Goal: Task Accomplishment & Management: Manage account settings

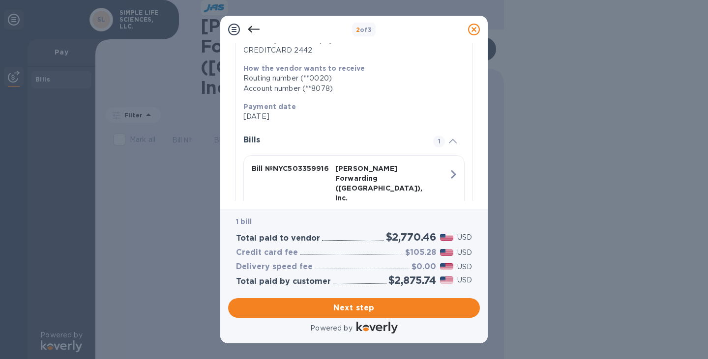
scroll to position [187, 0]
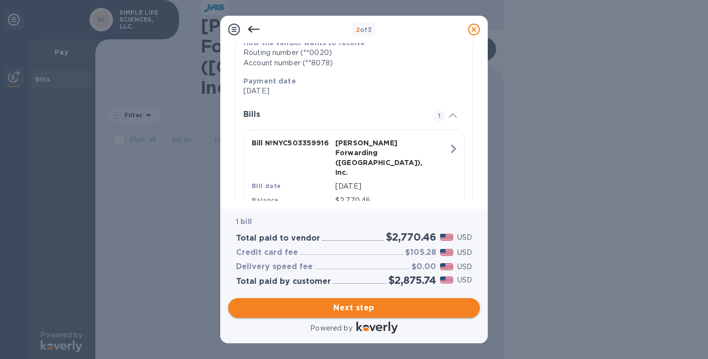
click at [348, 310] on span "Next step" at bounding box center [354, 308] width 236 height 12
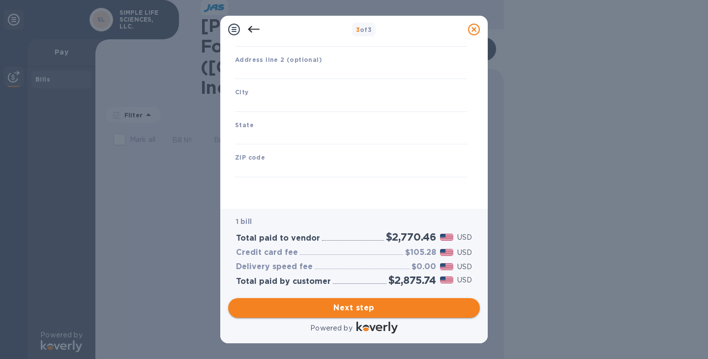
type input "United States"
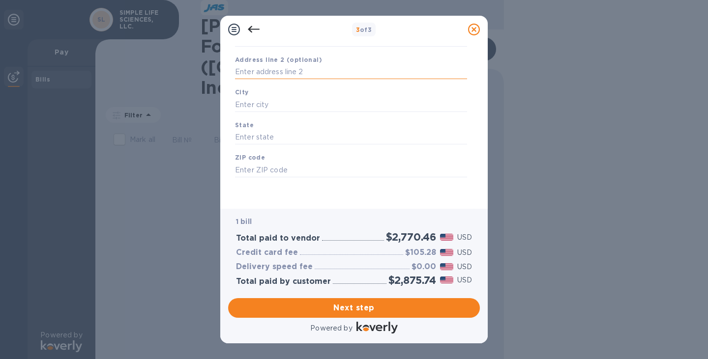
click at [249, 69] on input "text" at bounding box center [351, 72] width 232 height 15
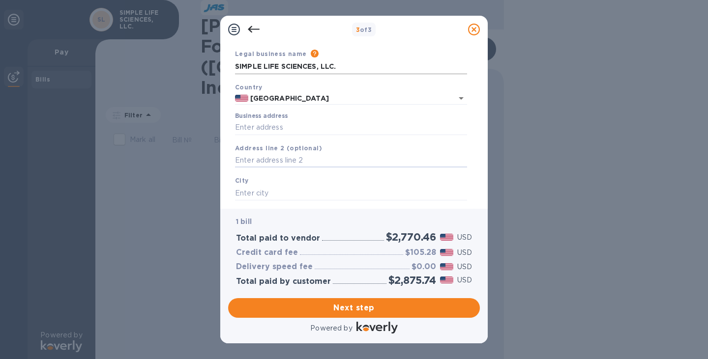
scroll to position [34, 0]
click at [247, 124] on input "Business address" at bounding box center [351, 126] width 232 height 15
type input "16192 COASTAL HWY"
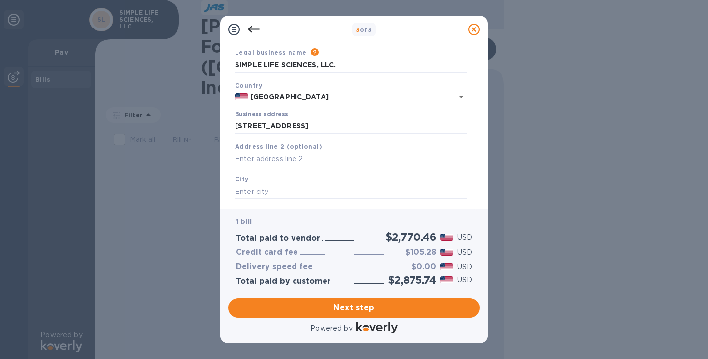
click at [255, 157] on input "text" at bounding box center [351, 159] width 232 height 15
paste input "Lewes, DE 19958 US"
drag, startPoint x: 256, startPoint y: 158, endPoint x: 217, endPoint y: 162, distance: 39.0
click at [217, 162] on div "3 of 3 Business Information Legal business name Please provide the legal name t…" at bounding box center [354, 179] width 708 height 359
type input ", DE 19958 US"
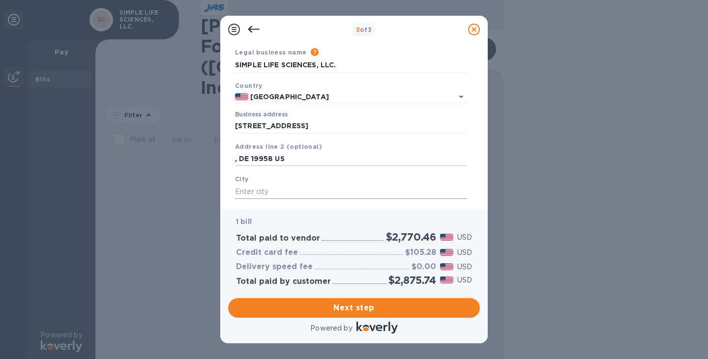
click at [247, 191] on input "text" at bounding box center [351, 191] width 232 height 15
paste input "Lewes"
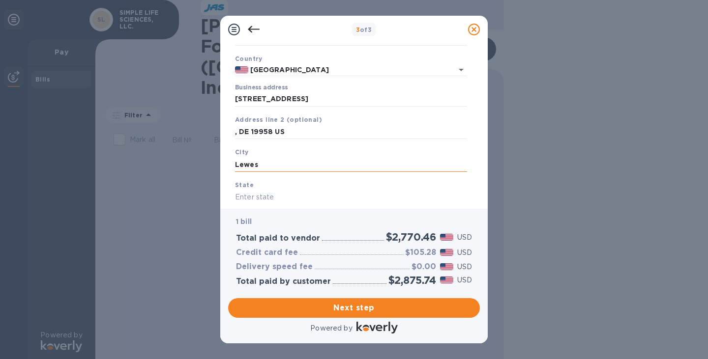
scroll to position [68, 0]
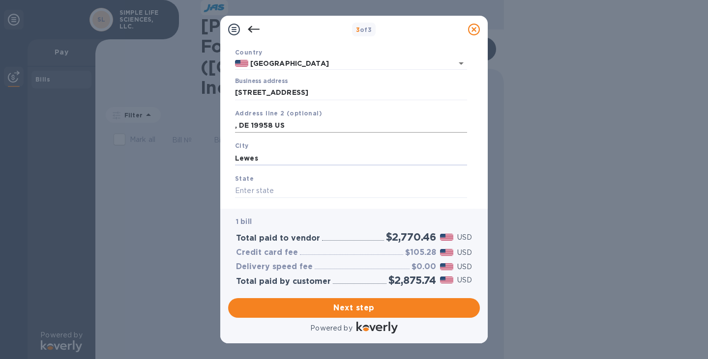
type input "Lewes"
drag, startPoint x: 250, startPoint y: 125, endPoint x: 237, endPoint y: 125, distance: 12.8
click at [237, 125] on input ", DE 19958 US" at bounding box center [351, 125] width 232 height 15
click at [250, 191] on input "text" at bounding box center [351, 191] width 232 height 15
paste input "DE"
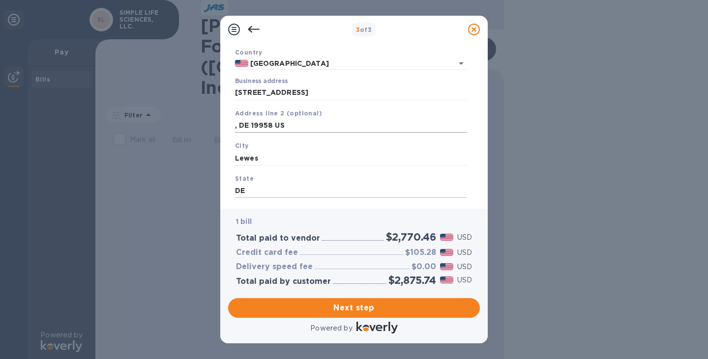
type input "DE"
drag, startPoint x: 273, startPoint y: 125, endPoint x: 251, endPoint y: 125, distance: 22.1
click at [251, 125] on input ", DE 19958 US" at bounding box center [351, 125] width 232 height 15
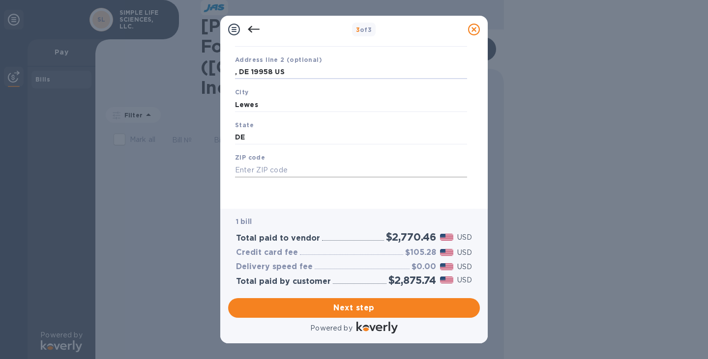
click at [265, 169] on input "text" at bounding box center [351, 170] width 232 height 15
paste input "19958"
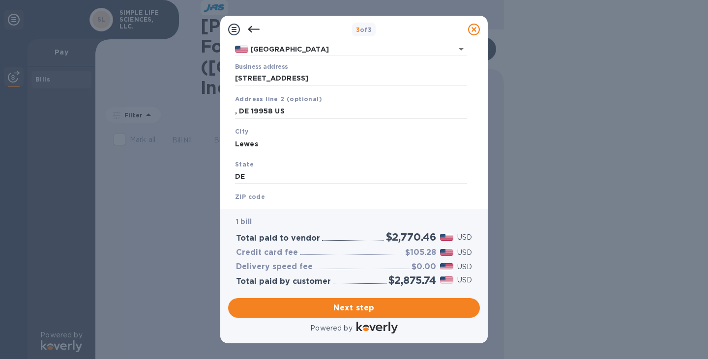
scroll to position [81, 0]
type input "19958"
drag, startPoint x: 293, startPoint y: 113, endPoint x: 194, endPoint y: 111, distance: 98.4
click at [193, 113] on div "3 of 3 Business Information Legal business name Please provide the legal name t…" at bounding box center [354, 179] width 708 height 359
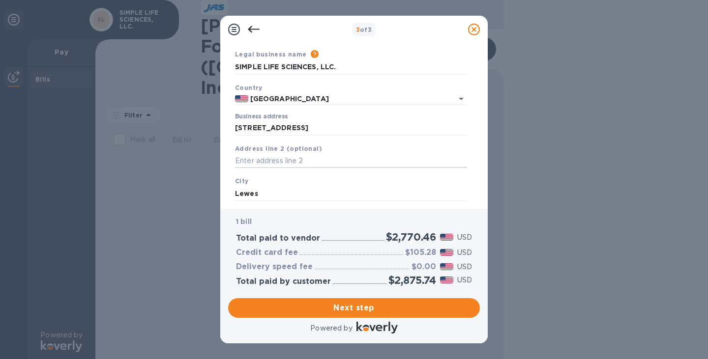
scroll to position [0, 0]
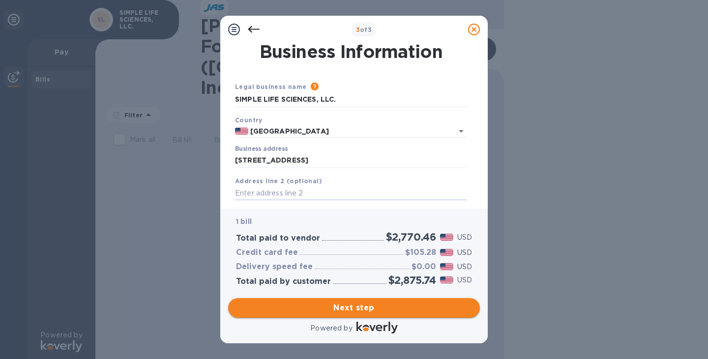
click at [362, 307] on span "Next step" at bounding box center [354, 308] width 236 height 12
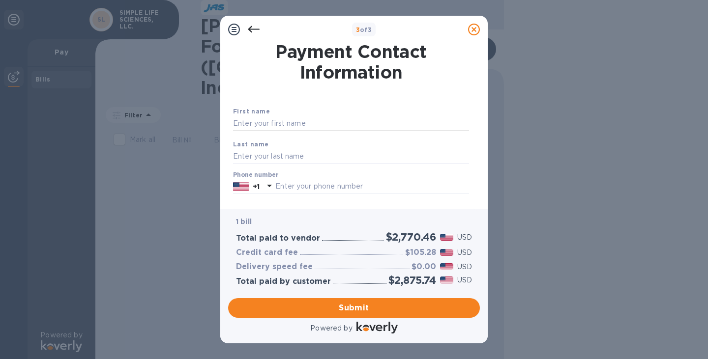
click at [261, 124] on input "text" at bounding box center [351, 124] width 236 height 15
type input "Gokhan"
click at [252, 155] on input "text" at bounding box center [351, 156] width 236 height 15
type input "Erkovan"
click at [289, 182] on input "text" at bounding box center [372, 186] width 194 height 15
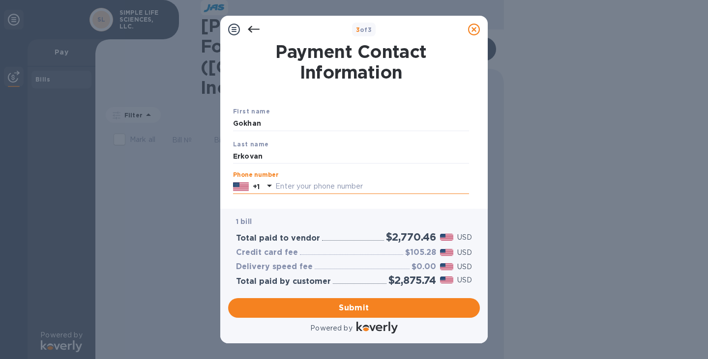
type input "3104564175"
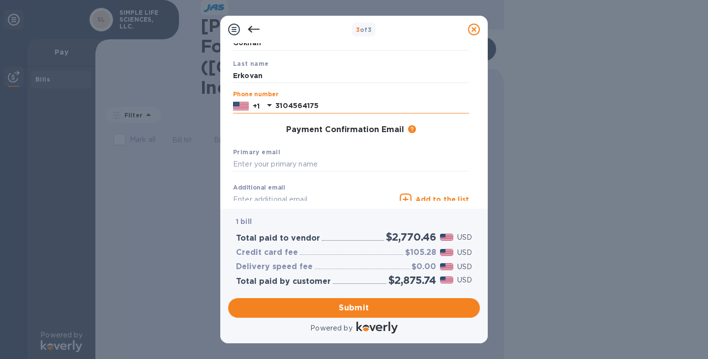
scroll to position [61, 0]
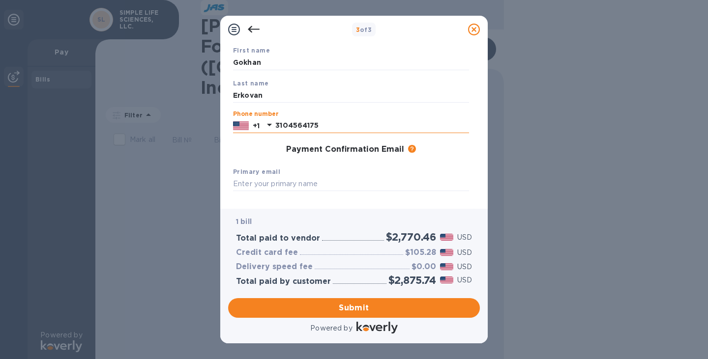
drag, startPoint x: 326, startPoint y: 128, endPoint x: 342, endPoint y: 124, distance: 16.2
click at [342, 124] on input "3104564175" at bounding box center [372, 125] width 194 height 15
click at [265, 177] on div "Primary email" at bounding box center [351, 179] width 244 height 33
click at [257, 185] on input "text" at bounding box center [351, 184] width 236 height 15
drag, startPoint x: 258, startPoint y: 181, endPoint x: 205, endPoint y: 182, distance: 52.6
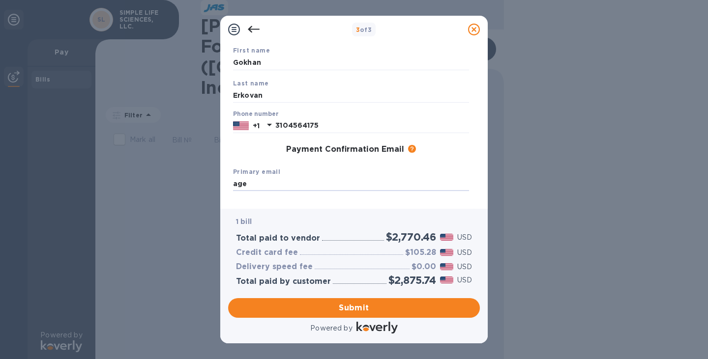
click at [205, 182] on div "3 of 3 Payment Contact Information First name Gokhan Last name Erkovan Phone nu…" at bounding box center [354, 179] width 708 height 359
paste input "age@simplelifesciences.com"
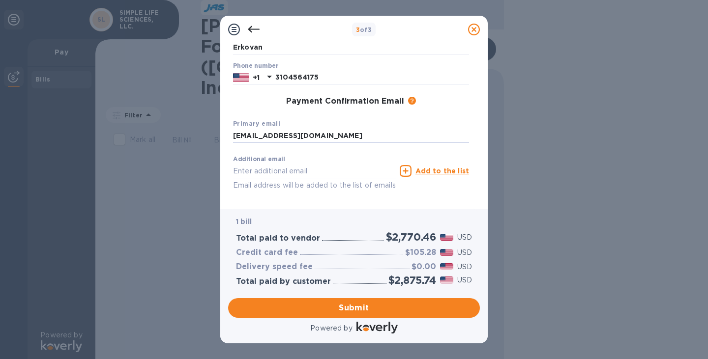
scroll to position [146, 0]
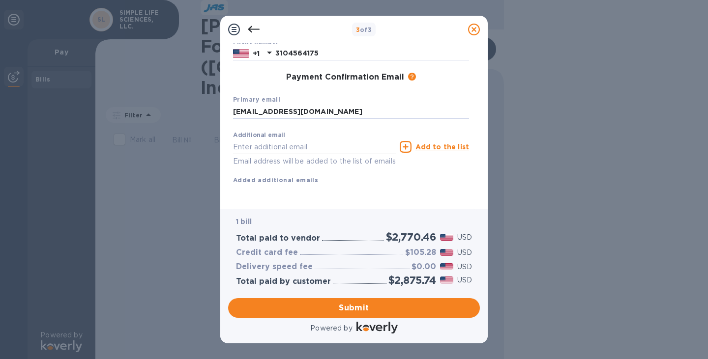
type input "age@simplelifesciences.com"
click at [269, 140] on input "text" at bounding box center [314, 147] width 163 height 15
paste input "age@simplelifesciences.com"
drag, startPoint x: 239, startPoint y: 138, endPoint x: 225, endPoint y: 136, distance: 14.9
click at [225, 137] on div "Payment Contact Information First name Gokhan Last name Erkovan Phone number +1…" at bounding box center [353, 126] width 267 height 166
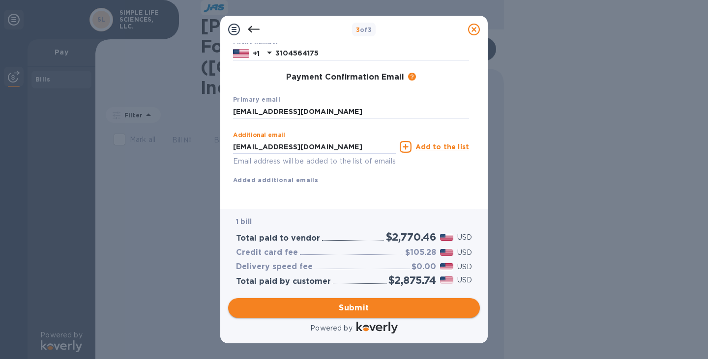
type input "ge@simplelifesciences.com"
click at [352, 308] on span "Submit" at bounding box center [354, 308] width 236 height 12
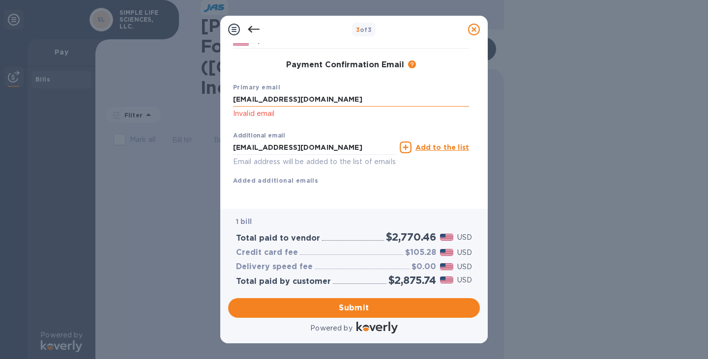
click at [348, 102] on input "age@simplelifesciences.com" at bounding box center [351, 99] width 236 height 15
click at [234, 101] on input "age@simplelifesciences.com" at bounding box center [351, 99] width 236 height 15
click at [351, 99] on input "age@simplelifesciences.com" at bounding box center [351, 99] width 236 height 15
drag, startPoint x: 351, startPoint y: 99, endPoint x: 217, endPoint y: 94, distance: 134.3
click at [217, 95] on div "3 of 3 Payment Contact Information First name Gokhan Last name Erkovan Phone nu…" at bounding box center [354, 179] width 708 height 359
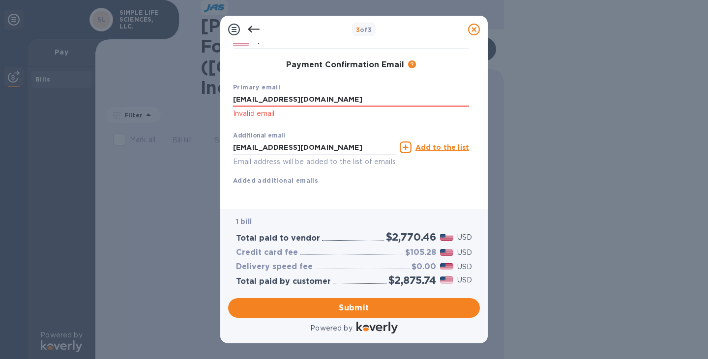
paste input "age@simplelifesciences.com"
drag, startPoint x: 447, startPoint y: 98, endPoint x: 339, endPoint y: 100, distance: 108.2
click at [339, 100] on input "age@simplelifesciences.com age@simplelifesciences.com" at bounding box center [351, 99] width 236 height 15
click at [236, 99] on input "age@simplelifesciences.com" at bounding box center [351, 99] width 236 height 15
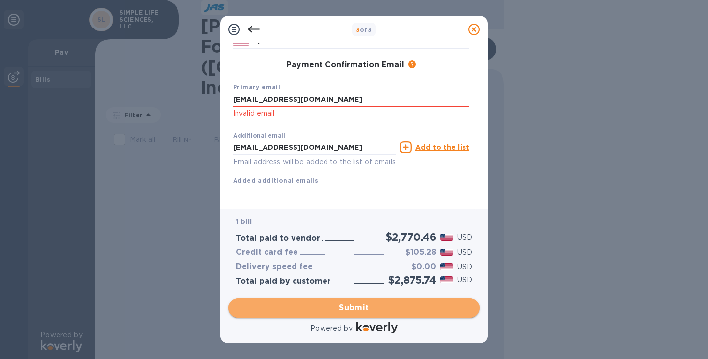
click at [374, 309] on span "Submit" at bounding box center [354, 308] width 236 height 12
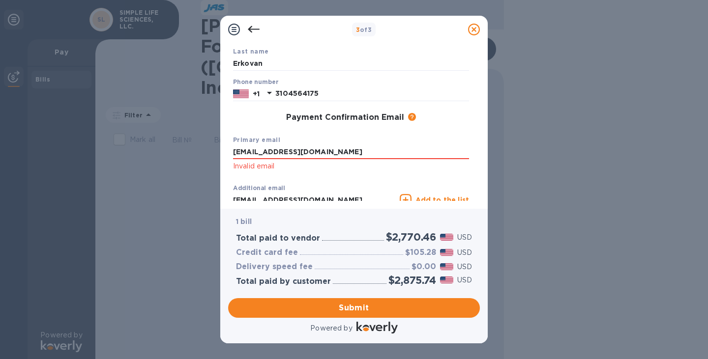
scroll to position [88, 0]
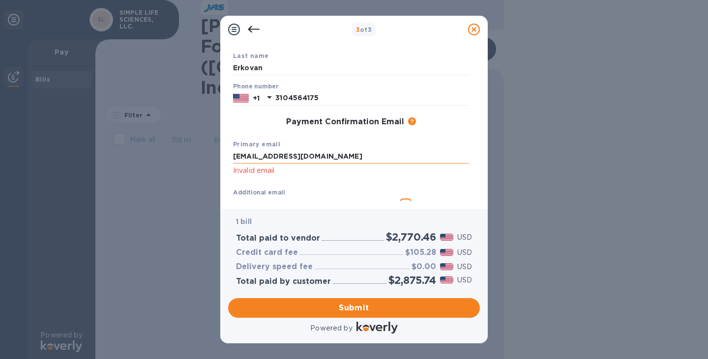
click at [339, 155] on input "age@simplelifesciences.com" at bounding box center [351, 156] width 236 height 15
type input "a"
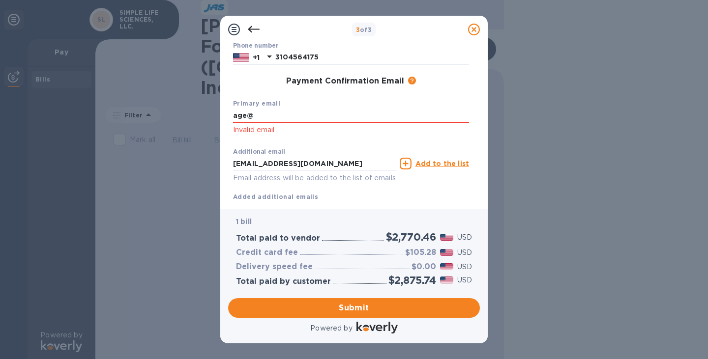
scroll to position [131, 0]
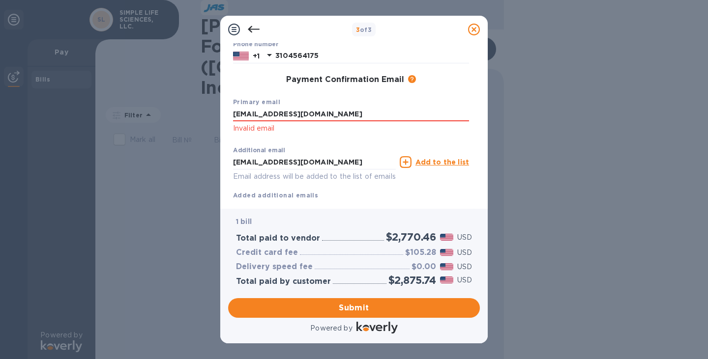
type input "age@simplelifesciences.com"
click at [317, 146] on div "Additional email ge@simplelifesciences.com Email address will be added to the l…" at bounding box center [314, 162] width 167 height 44
click at [361, 307] on span "Submit" at bounding box center [354, 308] width 236 height 12
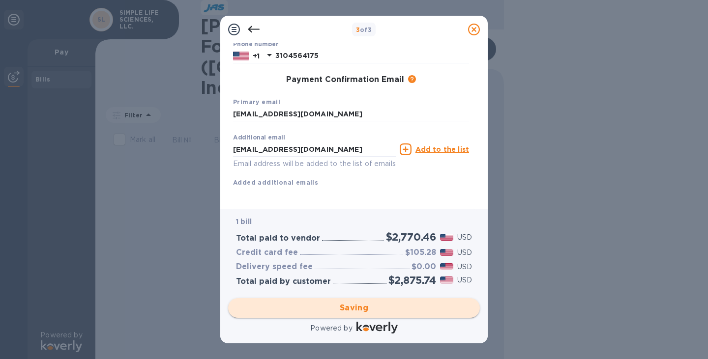
scroll to position [0, 0]
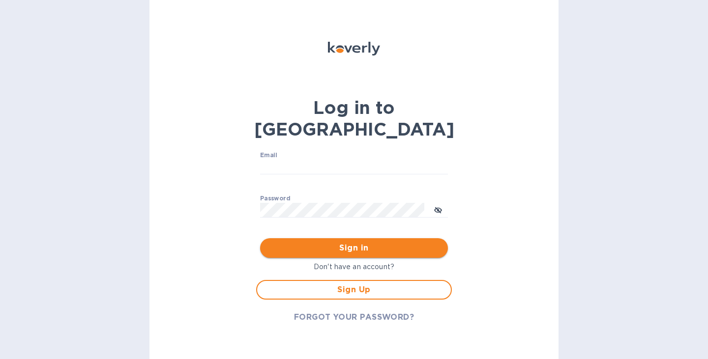
type input "[EMAIL_ADDRESS][DOMAIN_NAME]"
click at [324, 242] on span "Sign in" at bounding box center [354, 248] width 172 height 12
type input "[EMAIL_ADDRESS][DOMAIN_NAME]"
click at [378, 242] on span "Sign in" at bounding box center [354, 248] width 172 height 12
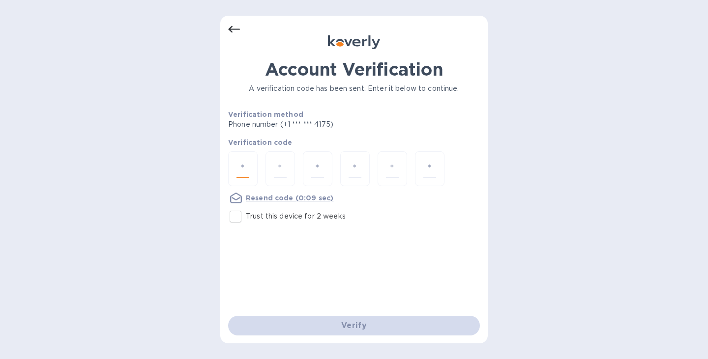
click at [242, 164] on input "number" at bounding box center [242, 169] width 13 height 18
paste input "1"
type input "1"
type input "6"
type input "4"
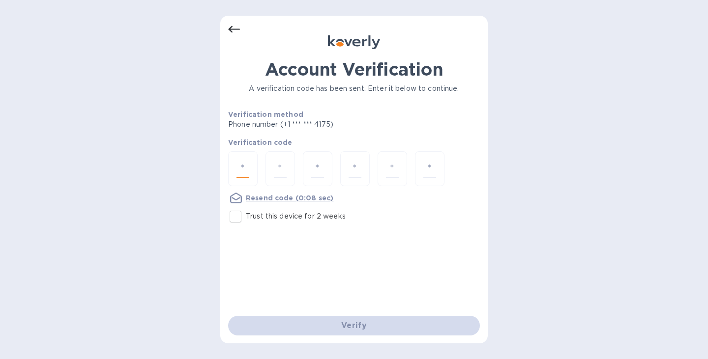
type input "5"
type input "7"
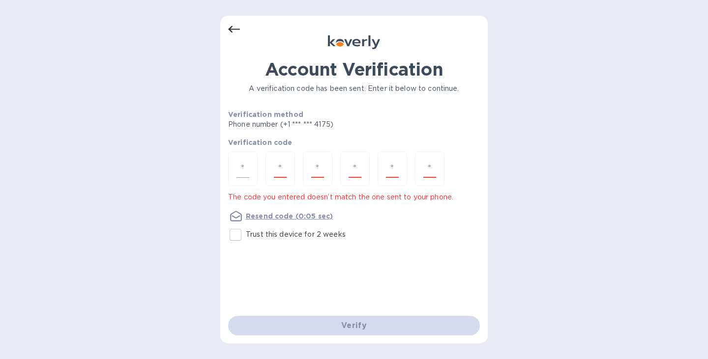
click at [246, 166] on input "number" at bounding box center [242, 169] width 13 height 18
paste input "1"
type input "1"
type input "6"
type input "4"
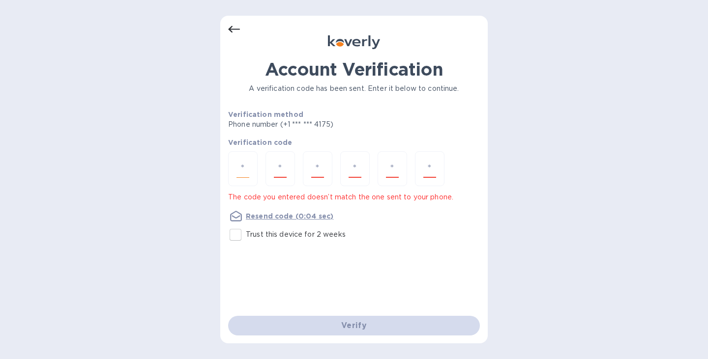
type input "5"
type input "7"
click at [479, 1] on div "Account Verification A verification code has been sent. Enter it below to conti…" at bounding box center [354, 179] width 708 height 359
click at [241, 167] on input "number" at bounding box center [242, 169] width 13 height 18
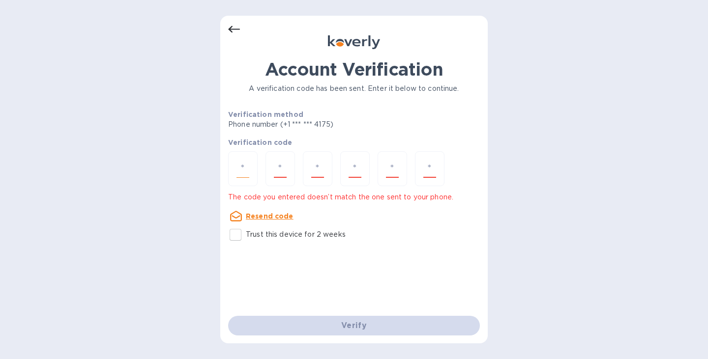
type input "6"
type input "7"
type input "4"
type input "8"
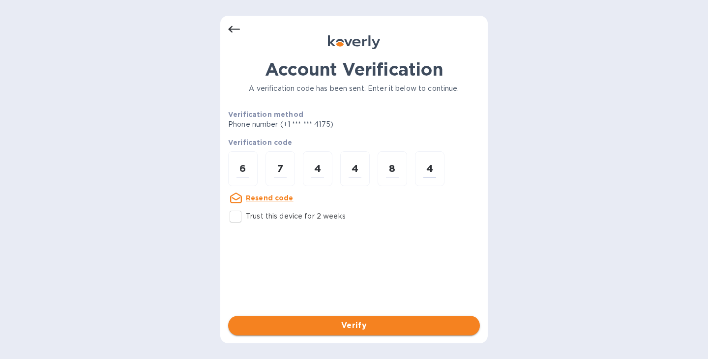
type input "4"
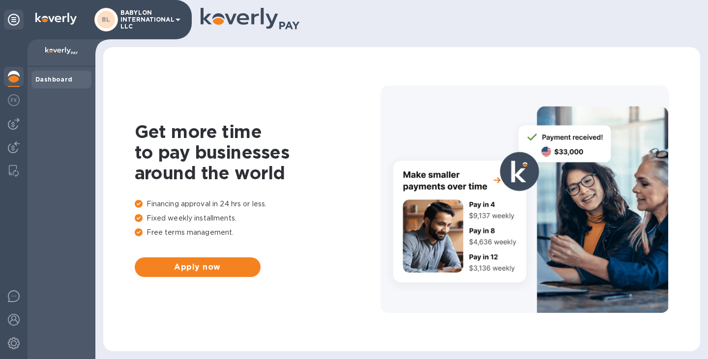
click at [16, 76] on img at bounding box center [14, 77] width 12 height 12
click at [180, 18] on icon at bounding box center [178, 20] width 12 height 12
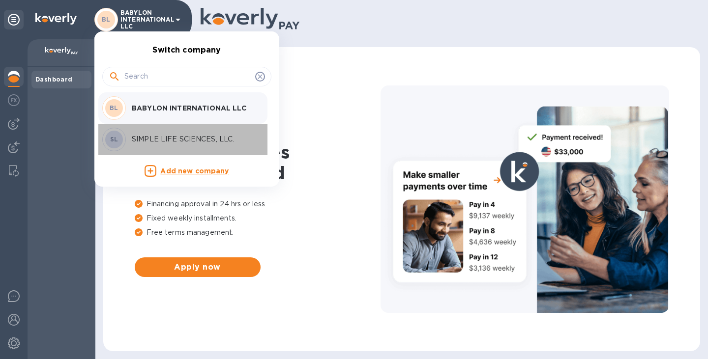
click at [157, 139] on p "SIMPLE LIFE SCIENCES, LLC." at bounding box center [194, 139] width 124 height 10
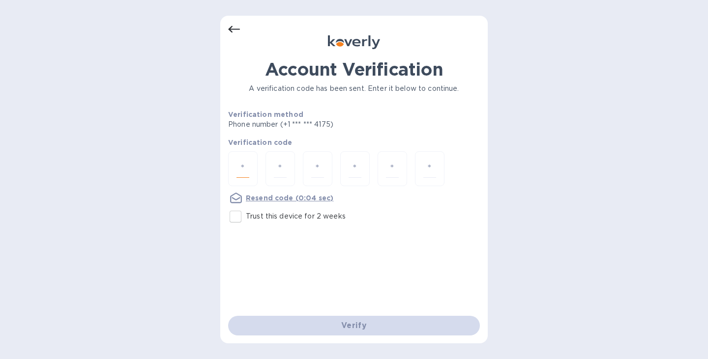
click at [244, 164] on input "number" at bounding box center [242, 169] width 13 height 18
type input "8"
type input "1"
type input "9"
type input "2"
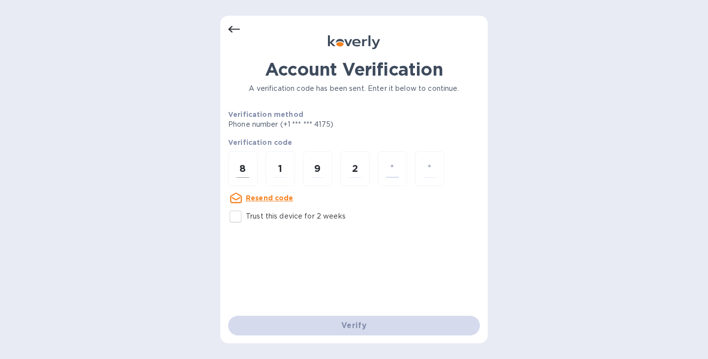
type input "1"
type input "4"
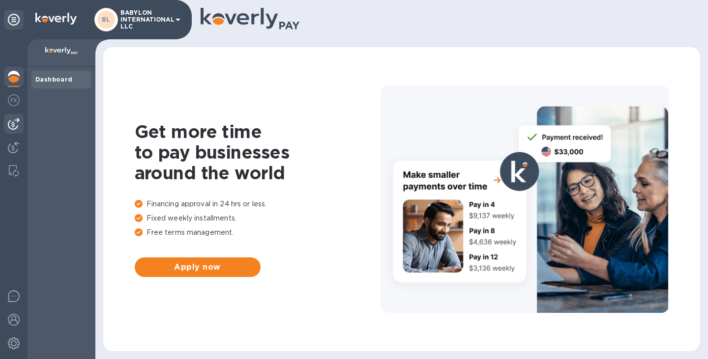
click at [9, 120] on img at bounding box center [14, 124] width 12 height 12
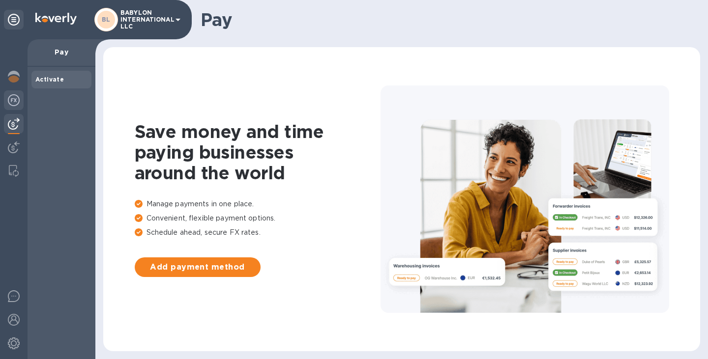
click at [11, 98] on img at bounding box center [14, 100] width 12 height 12
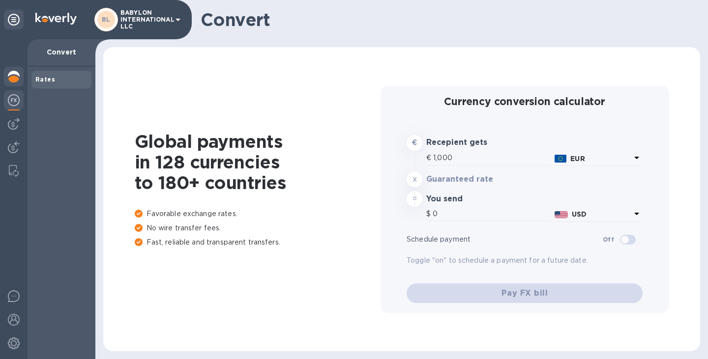
type input "1,167.82"
click at [12, 77] on img at bounding box center [14, 77] width 12 height 12
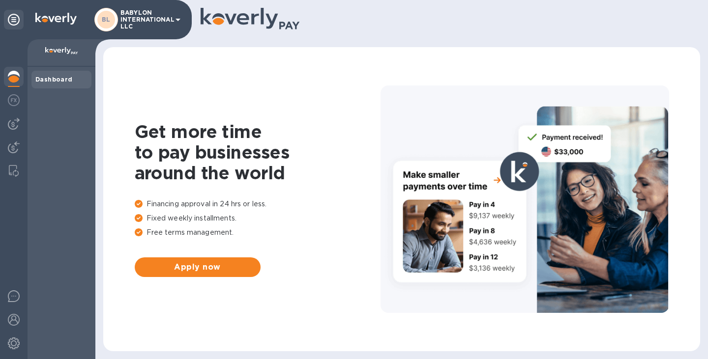
click at [177, 19] on icon at bounding box center [178, 20] width 5 height 2
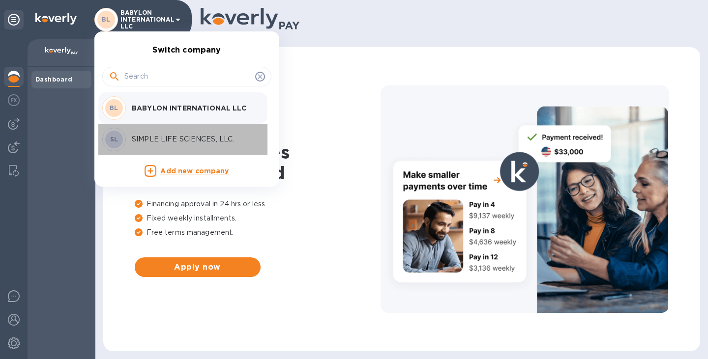
click at [164, 143] on p "SIMPLE LIFE SCIENCES, LLC." at bounding box center [194, 139] width 124 height 10
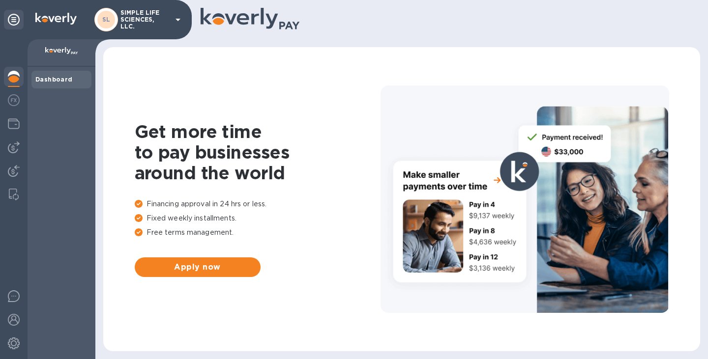
click at [177, 20] on icon at bounding box center [178, 20] width 5 height 2
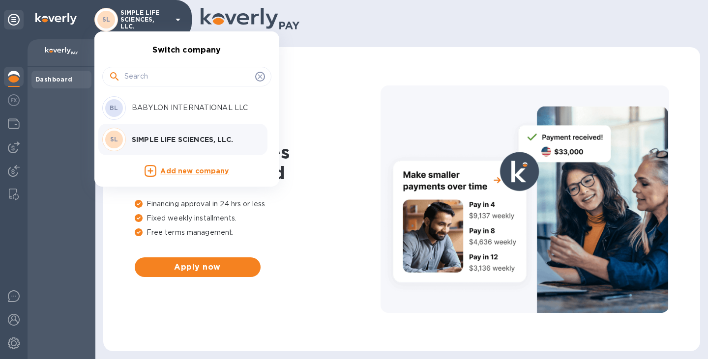
click at [61, 44] on div at bounding box center [354, 179] width 708 height 359
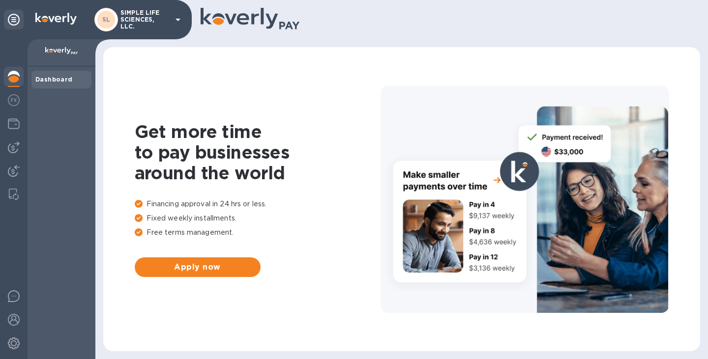
click at [55, 55] on p at bounding box center [61, 52] width 52 height 10
click at [60, 54] on img at bounding box center [61, 51] width 33 height 8
click at [46, 91] on div "Dashboard" at bounding box center [62, 213] width 68 height 293
click at [10, 149] on img at bounding box center [14, 148] width 12 height 12
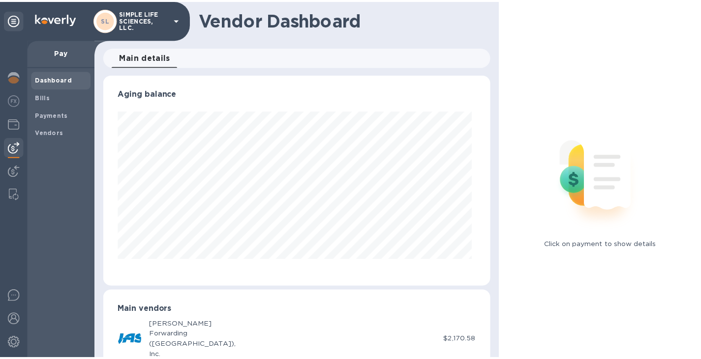
scroll to position [212, 387]
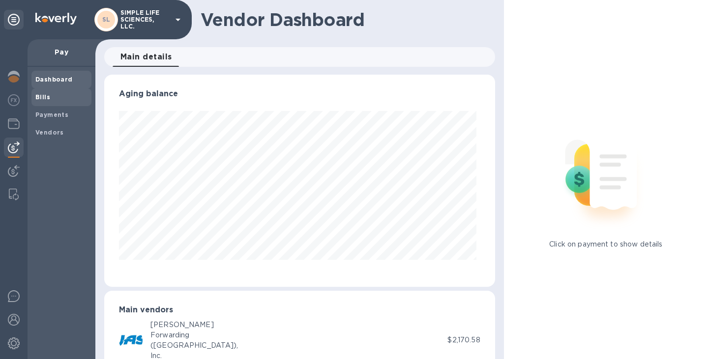
click at [50, 93] on span "Bills" at bounding box center [61, 97] width 52 height 10
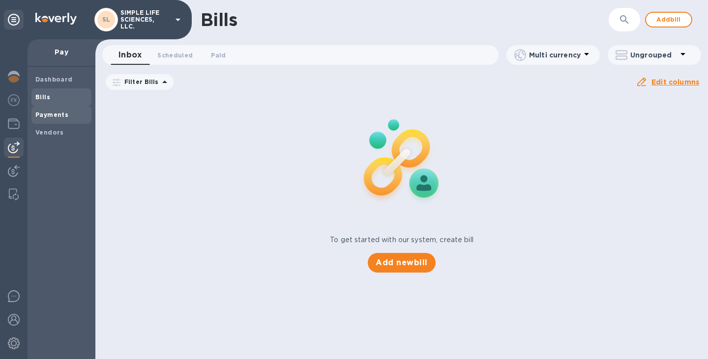
click at [51, 117] on b "Payments" at bounding box center [51, 114] width 33 height 7
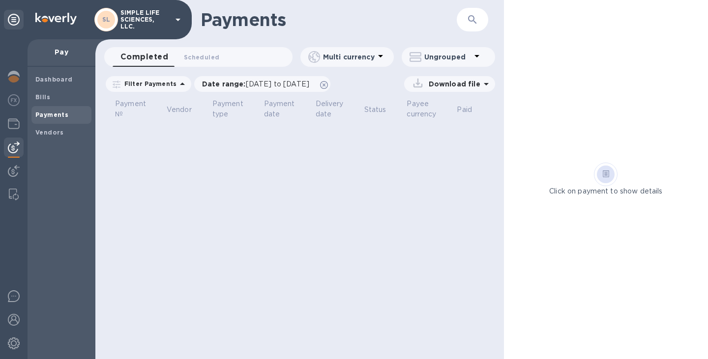
click at [487, 83] on icon at bounding box center [486, 84] width 12 height 12
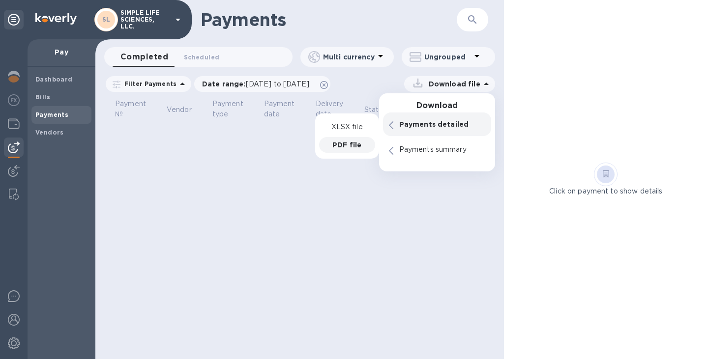
click at [354, 139] on div "PDF file" at bounding box center [347, 145] width 56 height 16
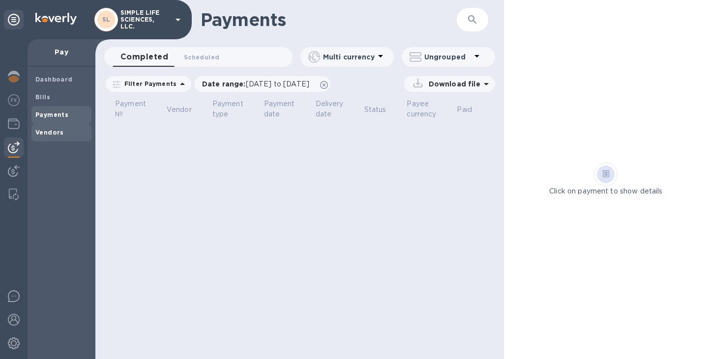
click at [47, 133] on b "Vendors" at bounding box center [49, 132] width 29 height 7
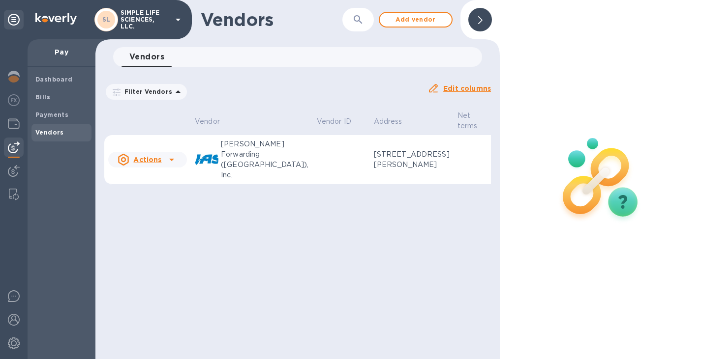
click at [313, 158] on td at bounding box center [341, 160] width 57 height 50
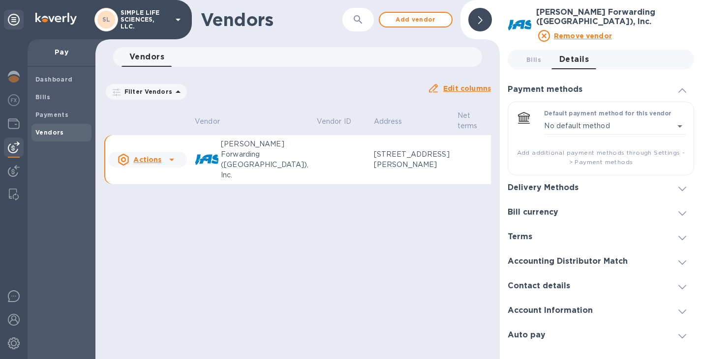
scroll to position [7, 0]
click at [313, 157] on td at bounding box center [341, 160] width 57 height 50
